Goal: Find specific page/section

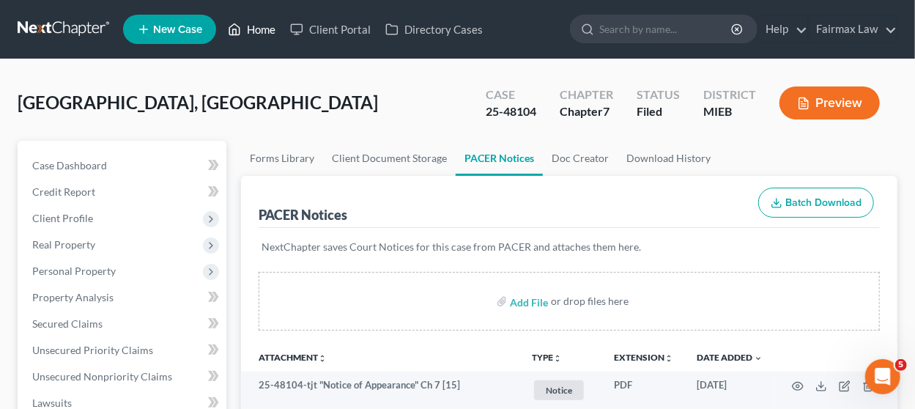
click at [248, 27] on link "Home" at bounding box center [251, 29] width 62 height 26
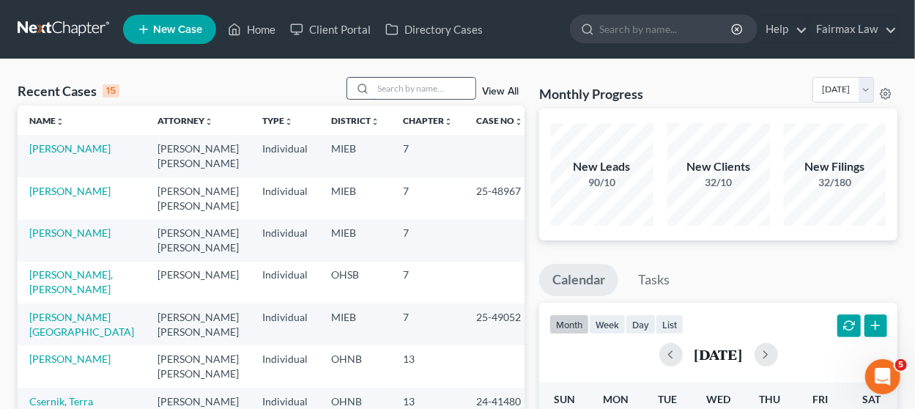
click at [399, 81] on input "search" at bounding box center [424, 88] width 103 height 21
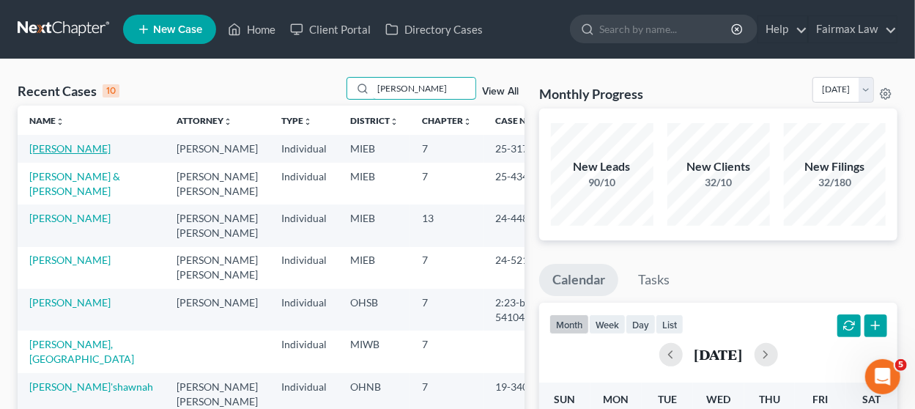
type input "[PERSON_NAME]"
click at [86, 149] on link "[PERSON_NAME]" at bounding box center [69, 148] width 81 height 12
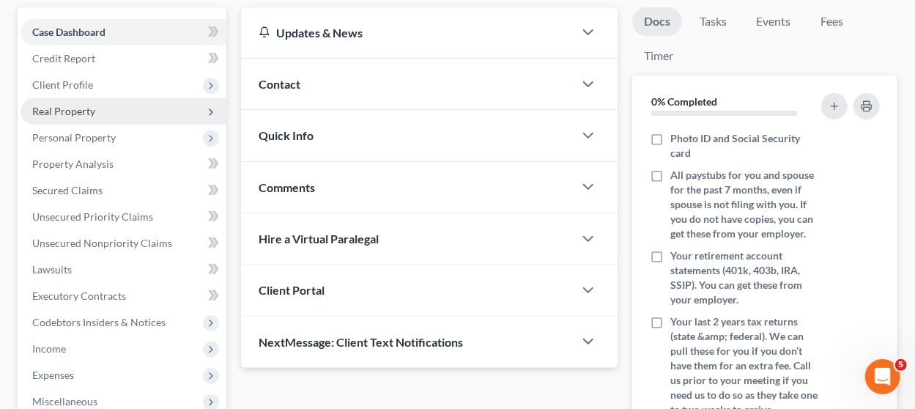
scroll to position [146, 0]
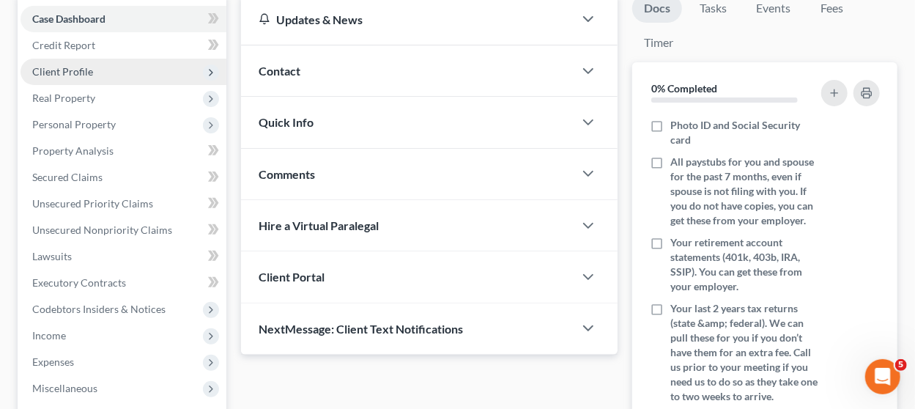
click at [145, 65] on span "Client Profile" at bounding box center [124, 72] width 206 height 26
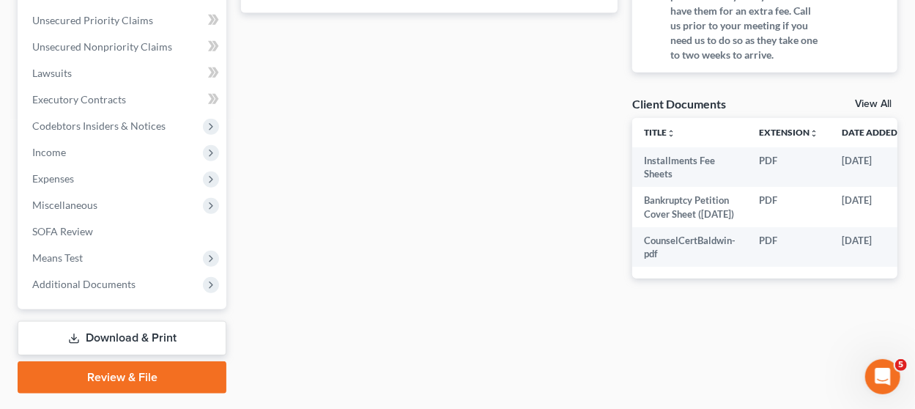
scroll to position [525, 0]
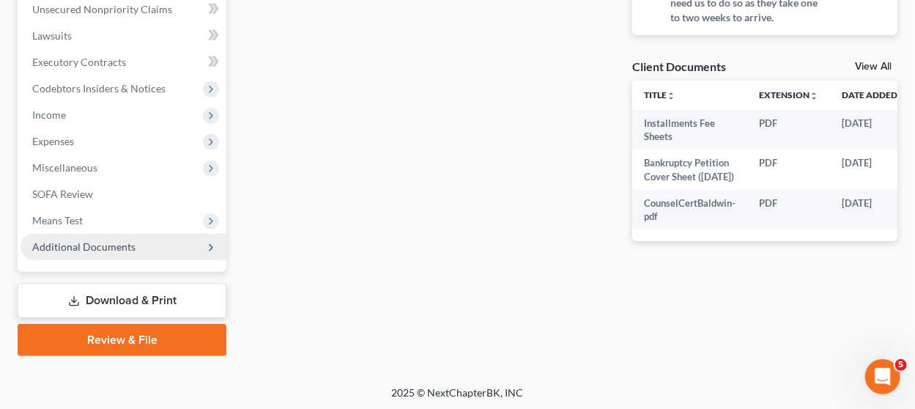
click at [105, 253] on span "Additional Documents" at bounding box center [124, 247] width 206 height 26
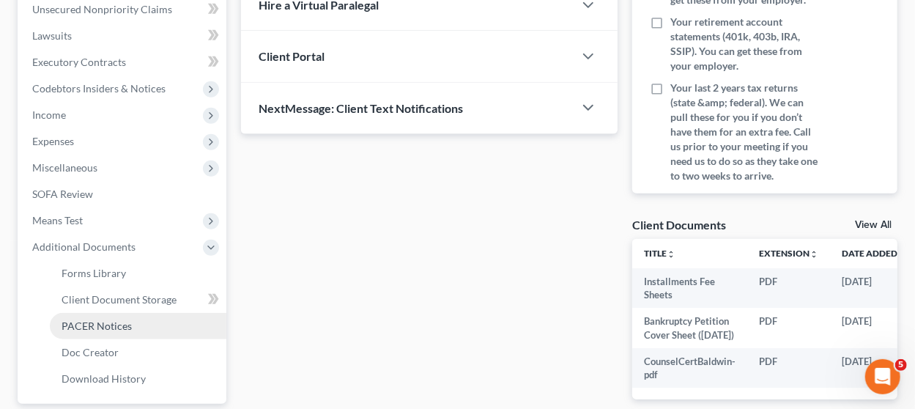
click at [116, 322] on span "PACER Notices" at bounding box center [97, 325] width 70 height 12
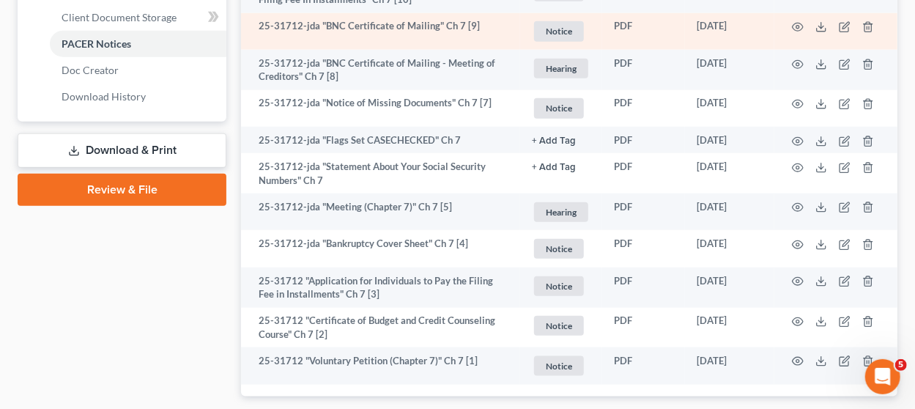
scroll to position [732, 0]
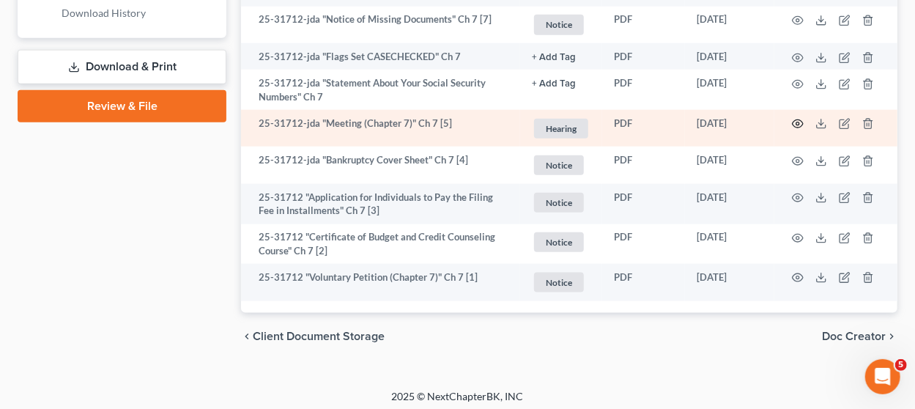
click at [801, 121] on icon "button" at bounding box center [798, 124] width 12 height 12
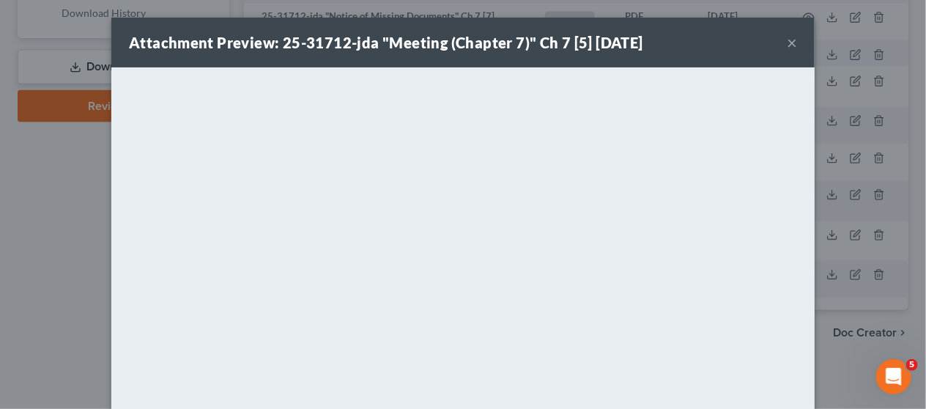
click at [787, 43] on button "×" at bounding box center [792, 43] width 10 height 18
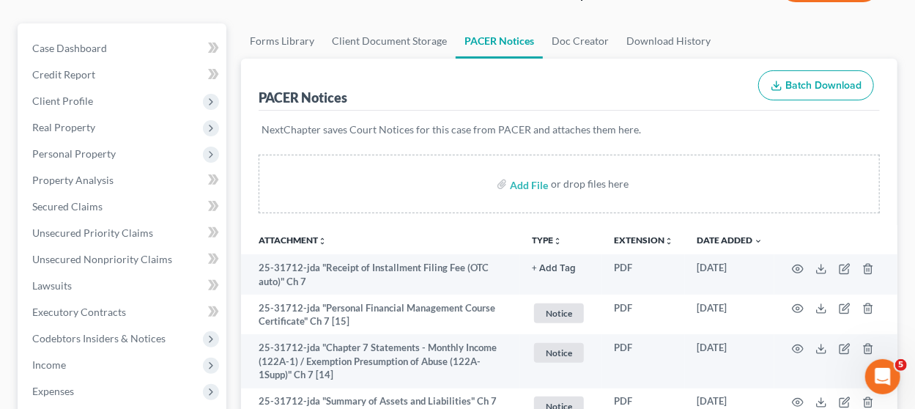
scroll to position [0, 0]
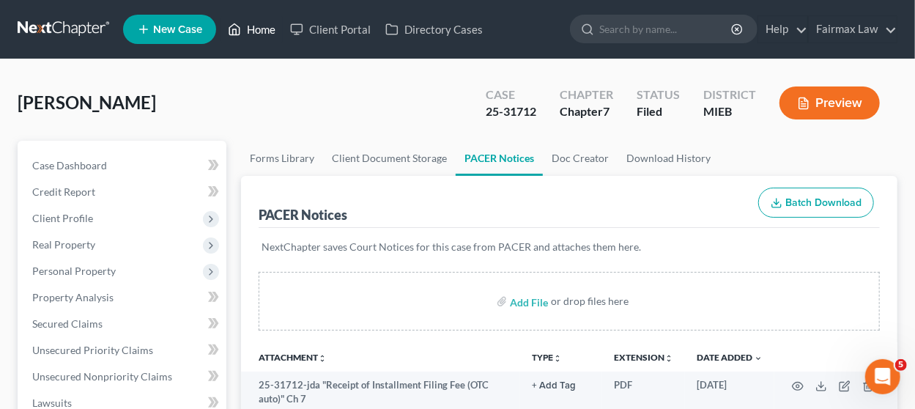
click at [259, 34] on link "Home" at bounding box center [251, 29] width 62 height 26
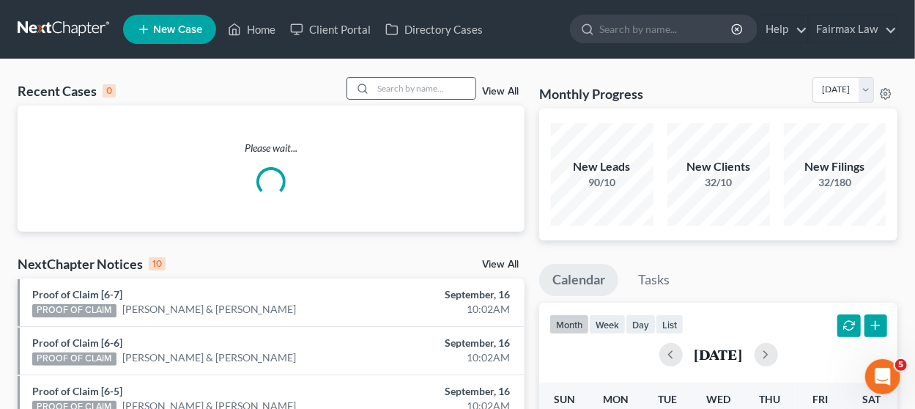
click at [400, 91] on input "search" at bounding box center [424, 88] width 103 height 21
